Goal: Transaction & Acquisition: Purchase product/service

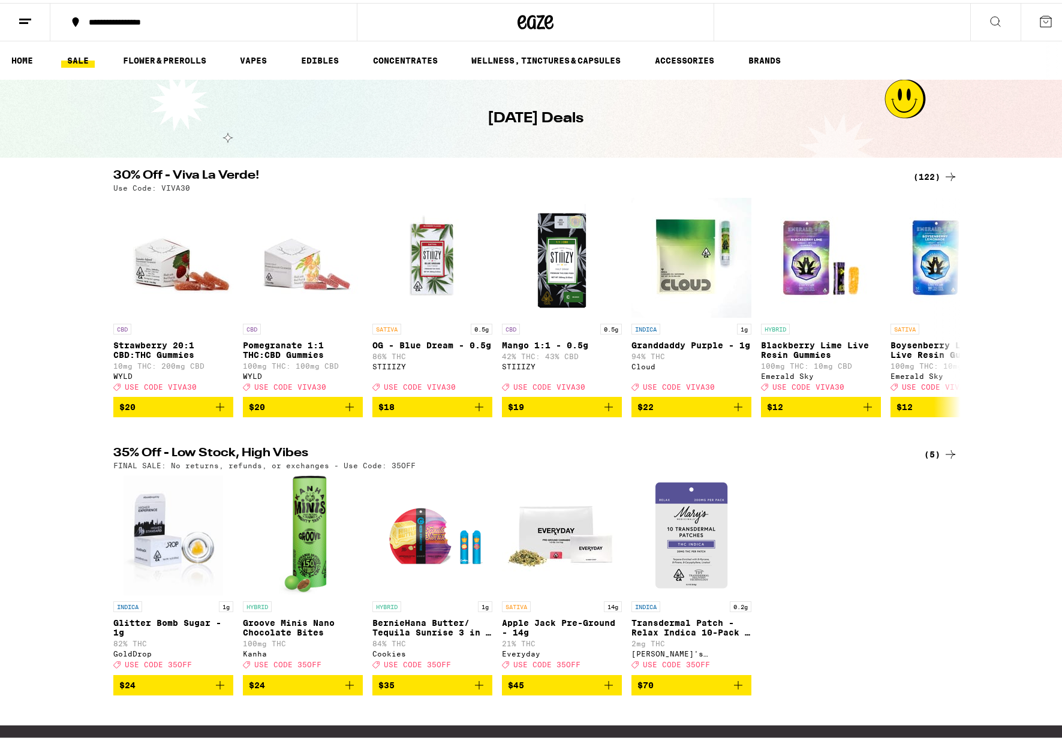
click at [923, 173] on div "(122)" at bounding box center [935, 174] width 44 height 14
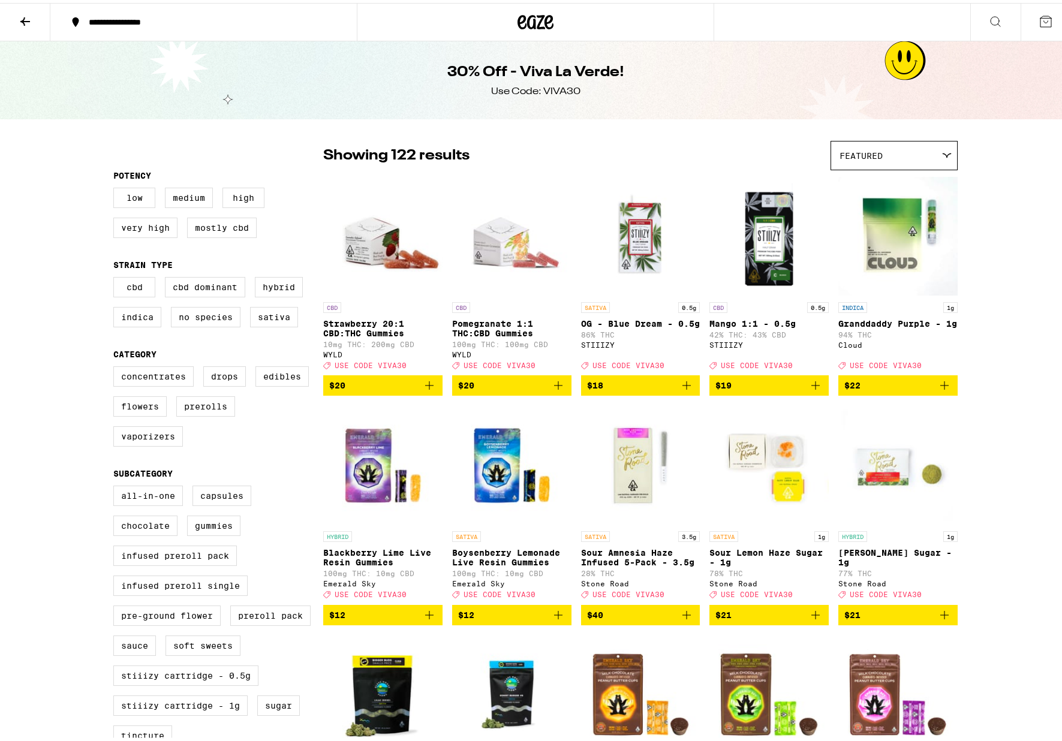
click at [279, 324] on label "Sativa" at bounding box center [274, 314] width 48 height 20
click at [116, 276] on input "Sativa" at bounding box center [116, 276] width 1 height 1
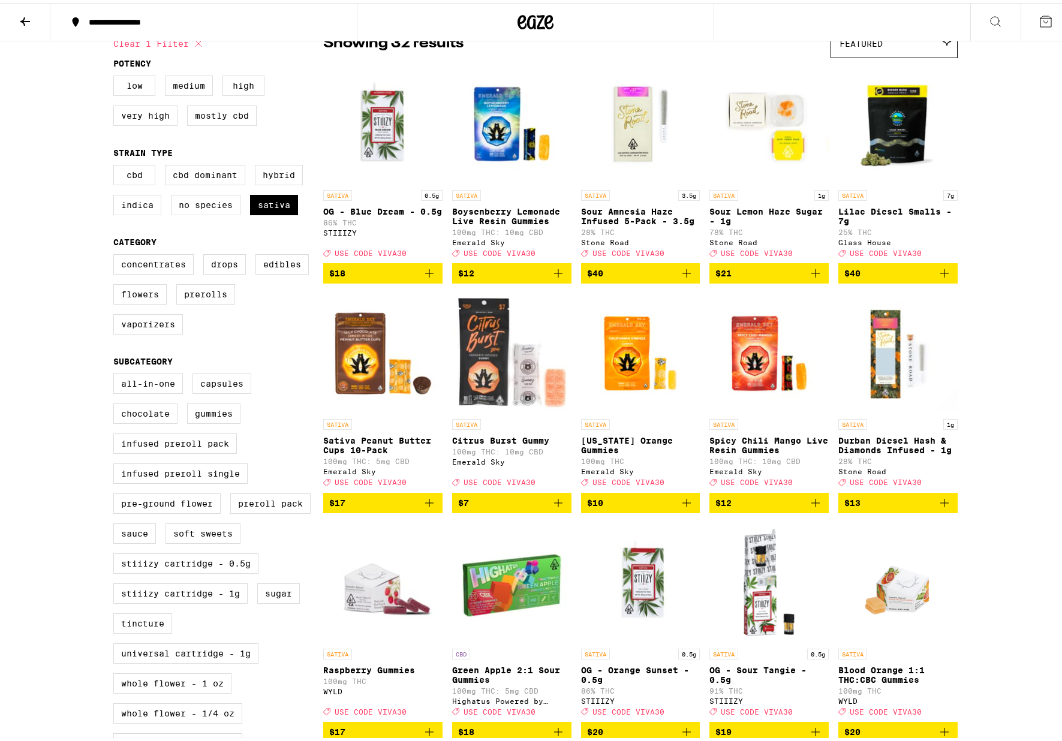
scroll to position [240, 0]
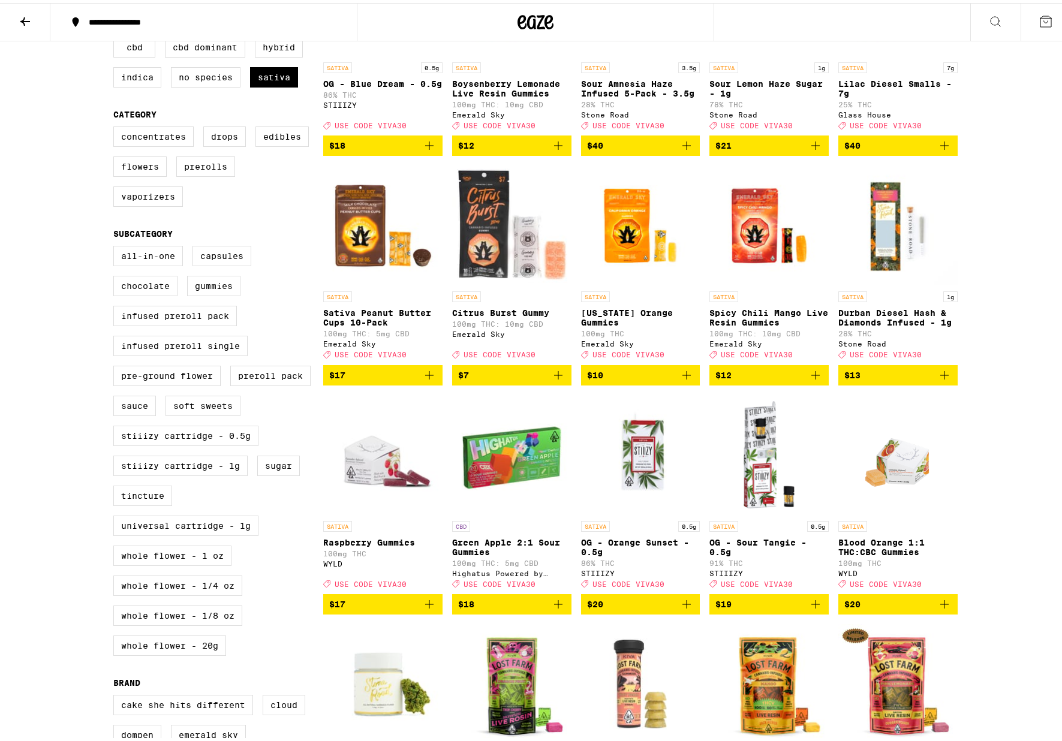
checkbox input "false"
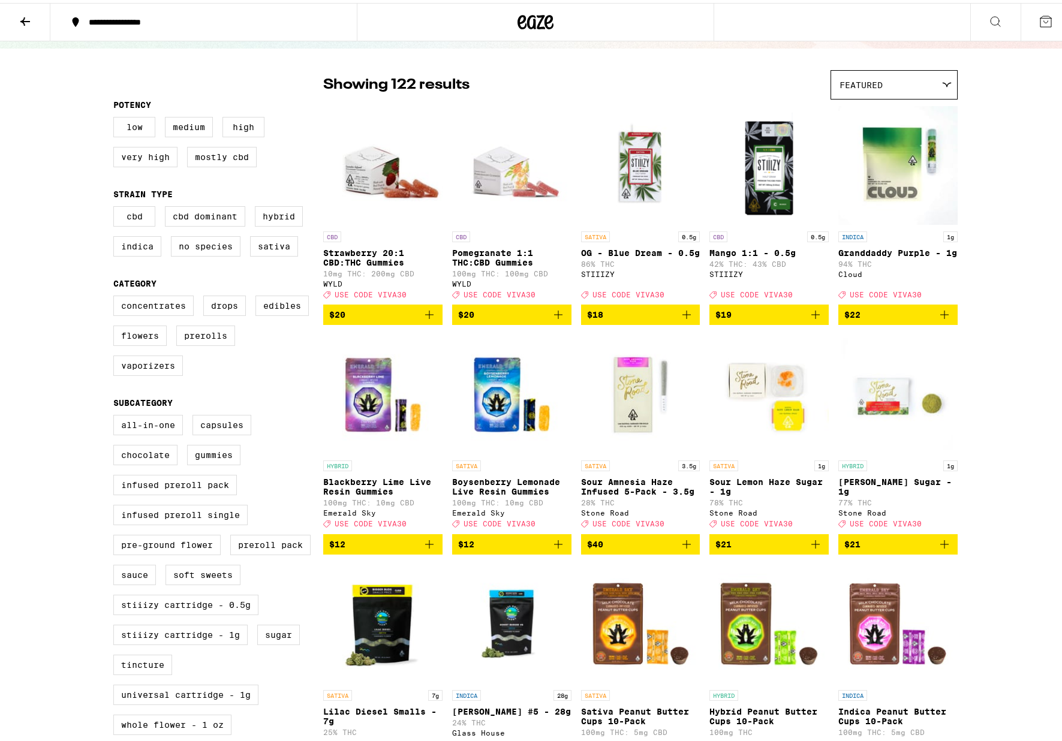
scroll to position [240, 0]
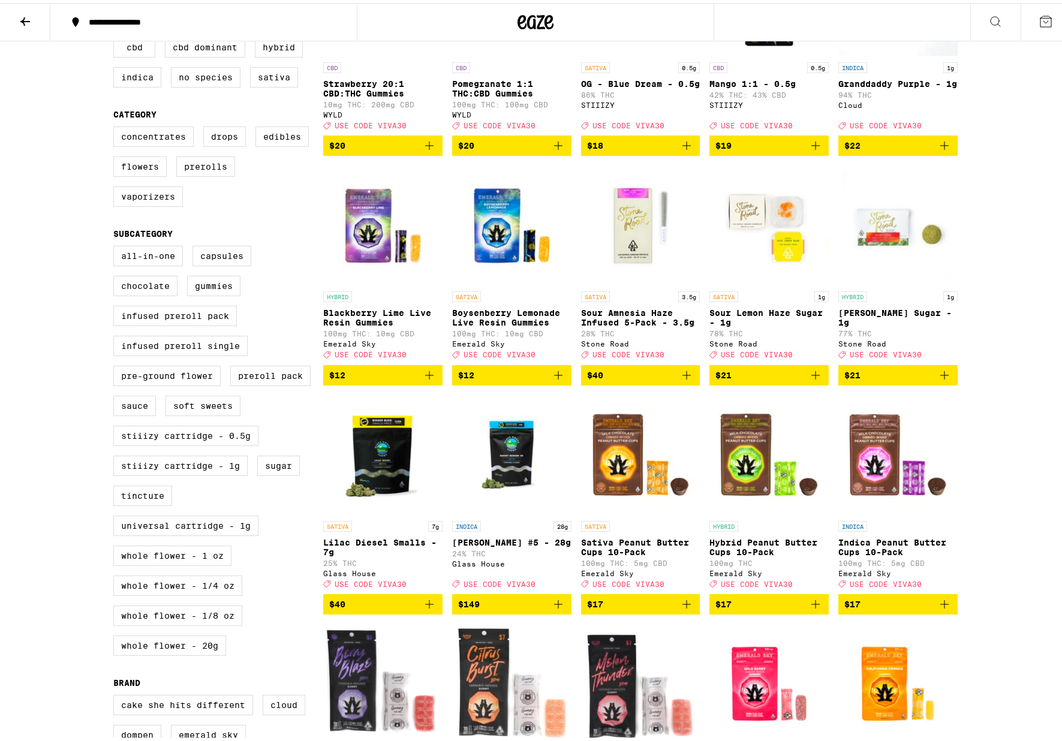
click at [287, 144] on label "Edibles" at bounding box center [281, 134] width 53 height 20
click at [116, 126] on input "Edibles" at bounding box center [116, 125] width 1 height 1
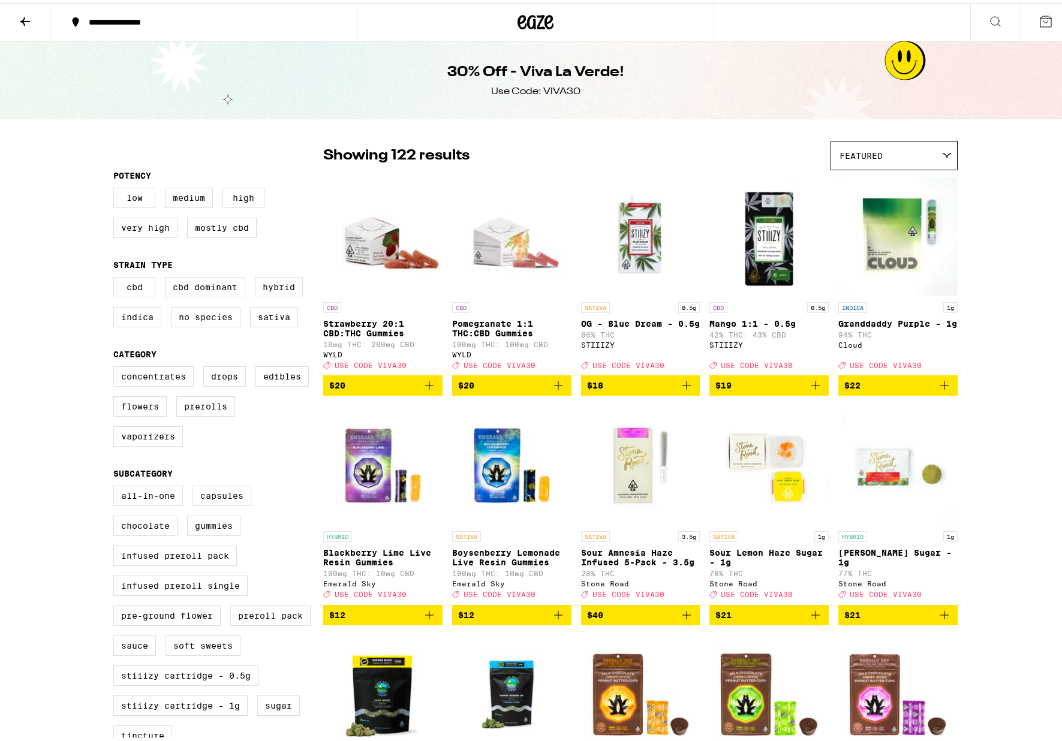
checkbox input "false"
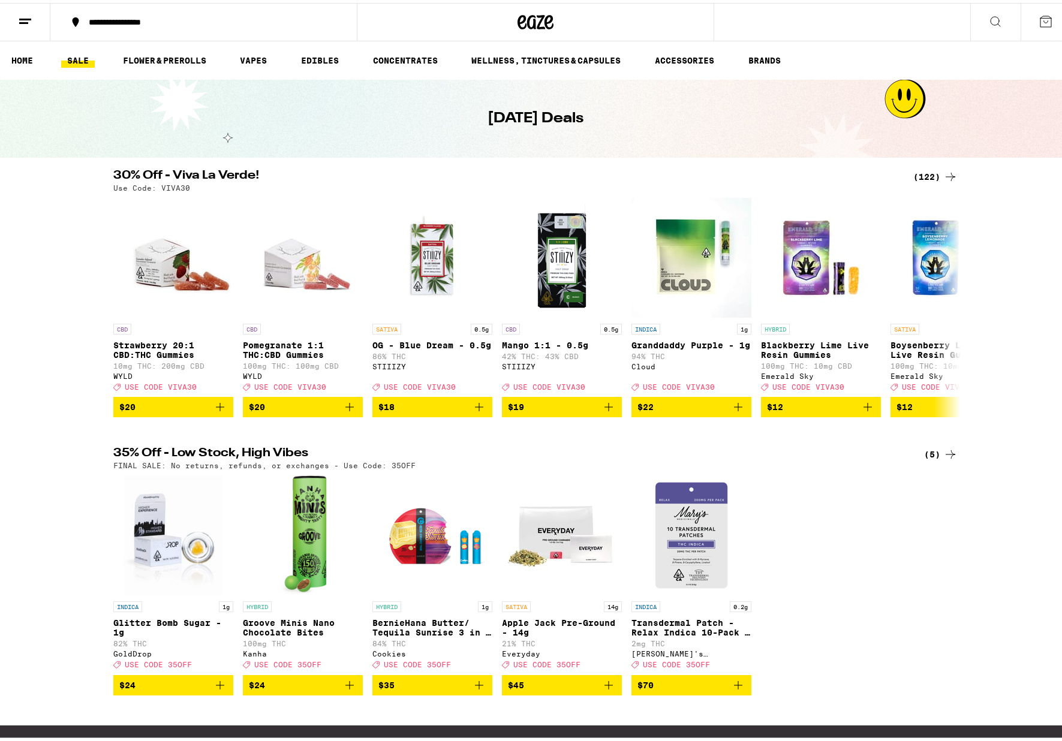
click at [528, 55] on link "WELLNESS, TINCTURES & CAPSULES" at bounding box center [545, 57] width 161 height 14
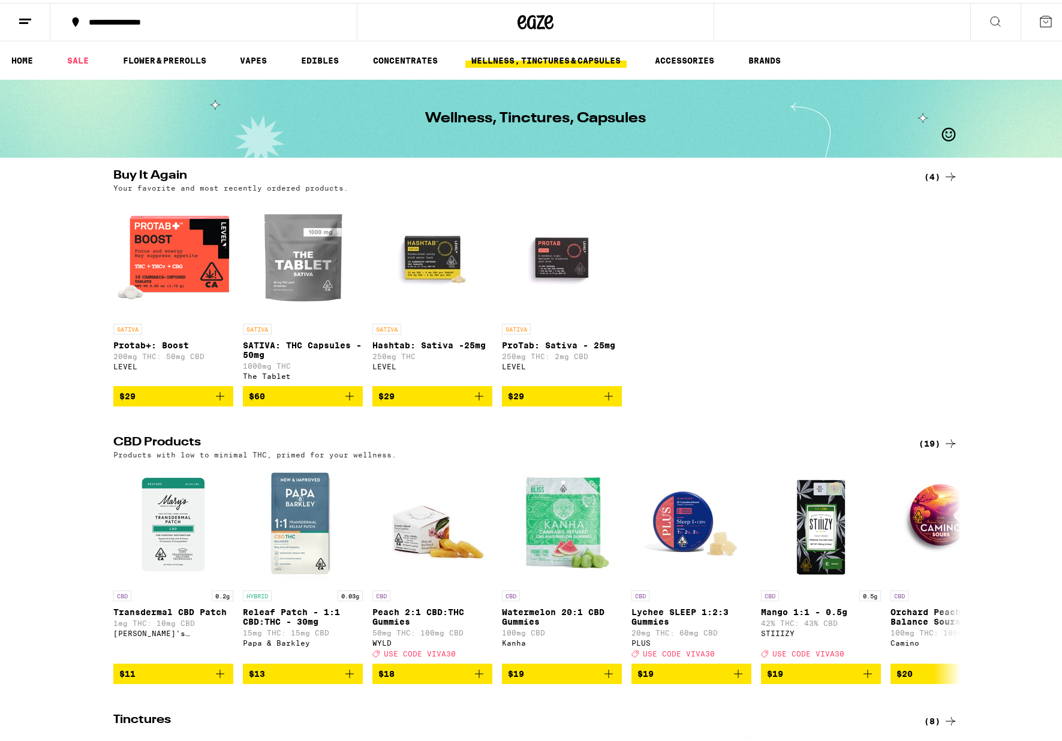
click at [219, 398] on icon "Add to bag" at bounding box center [220, 393] width 8 height 8
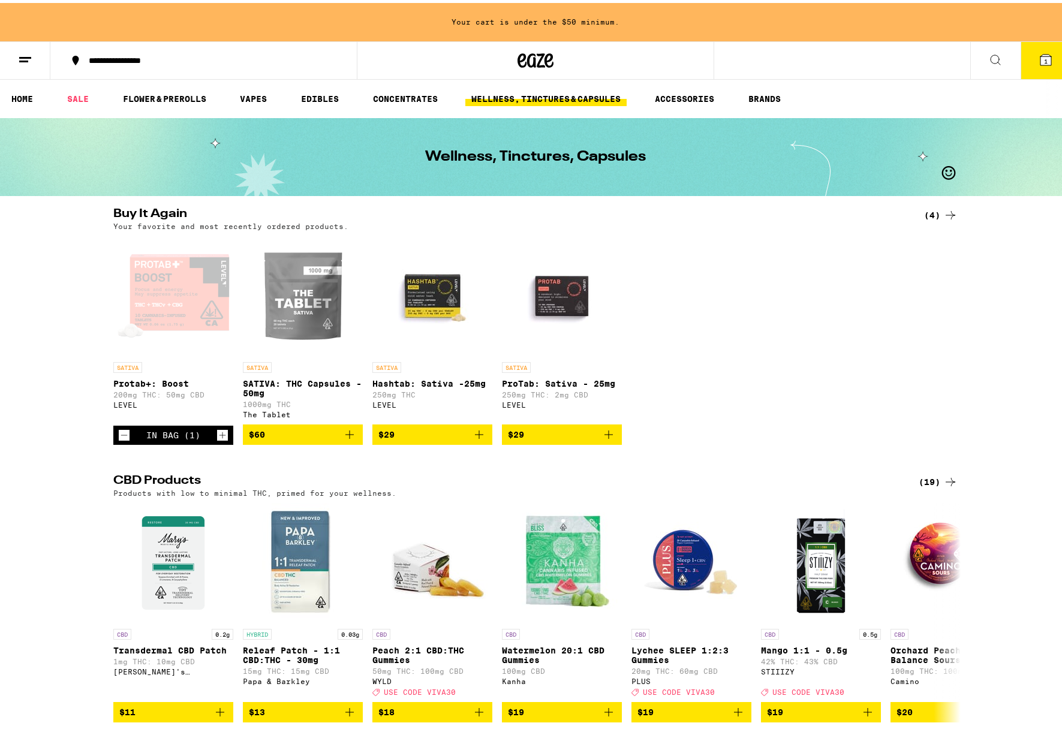
click at [1041, 59] on icon at bounding box center [1045, 57] width 11 height 11
click at [1044, 59] on span "1" at bounding box center [1046, 58] width 4 height 7
click at [219, 440] on icon "Increment" at bounding box center [222, 432] width 11 height 14
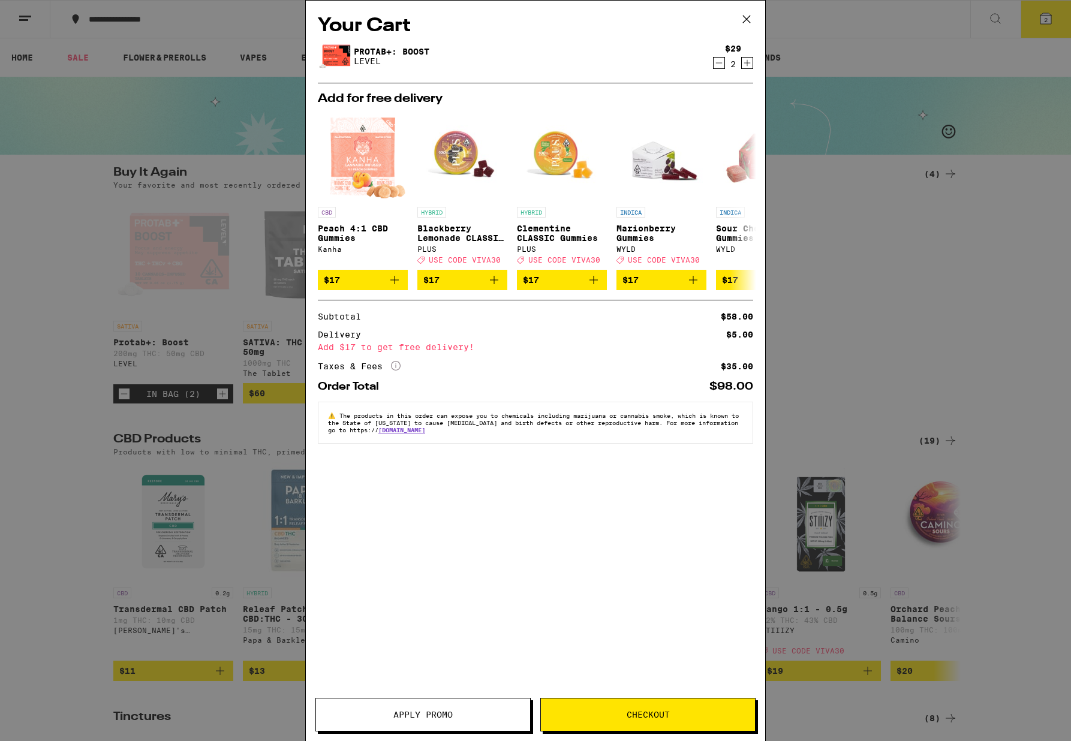
click at [747, 14] on icon at bounding box center [747, 19] width 18 height 18
